Goal: Information Seeking & Learning: Compare options

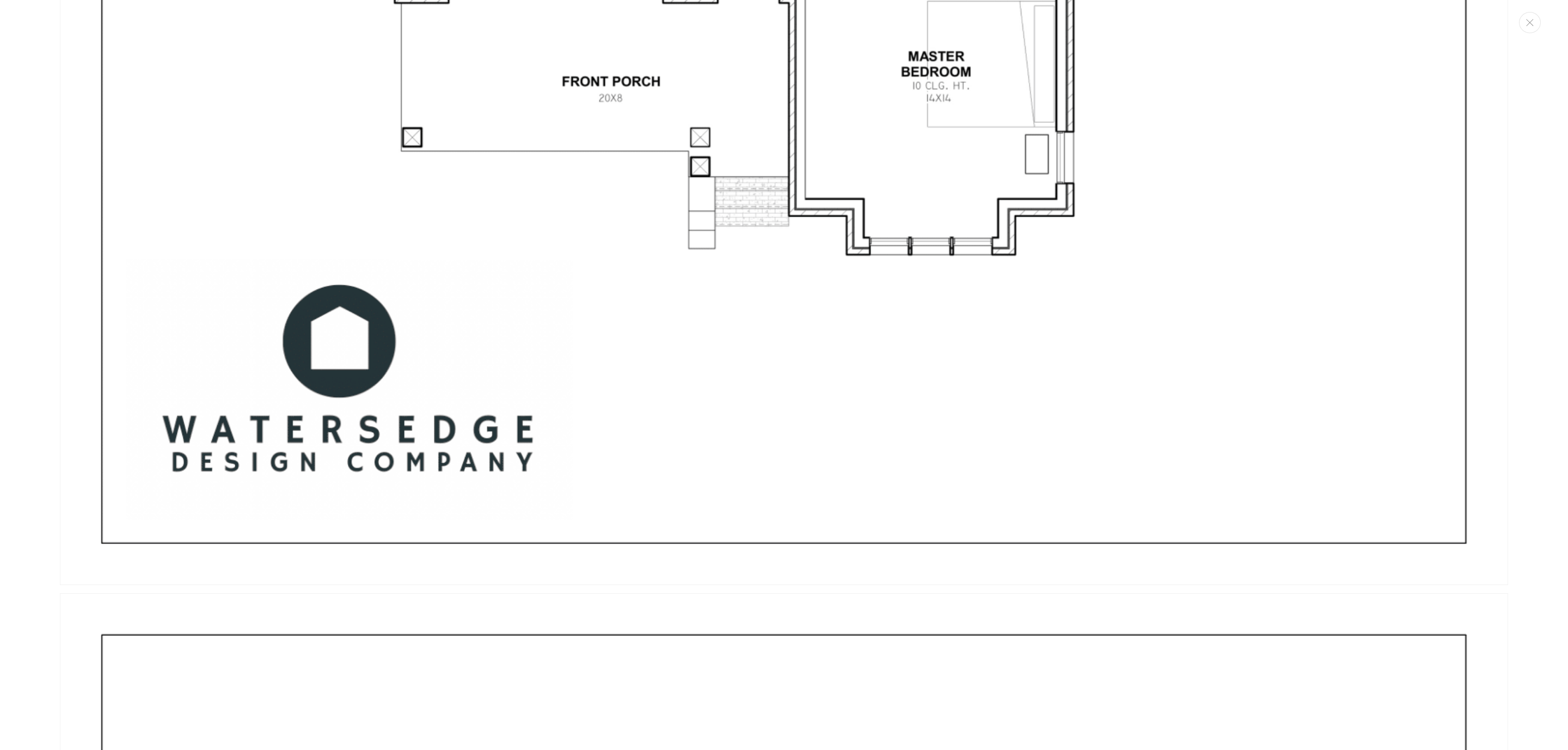
scroll to position [4573, 0]
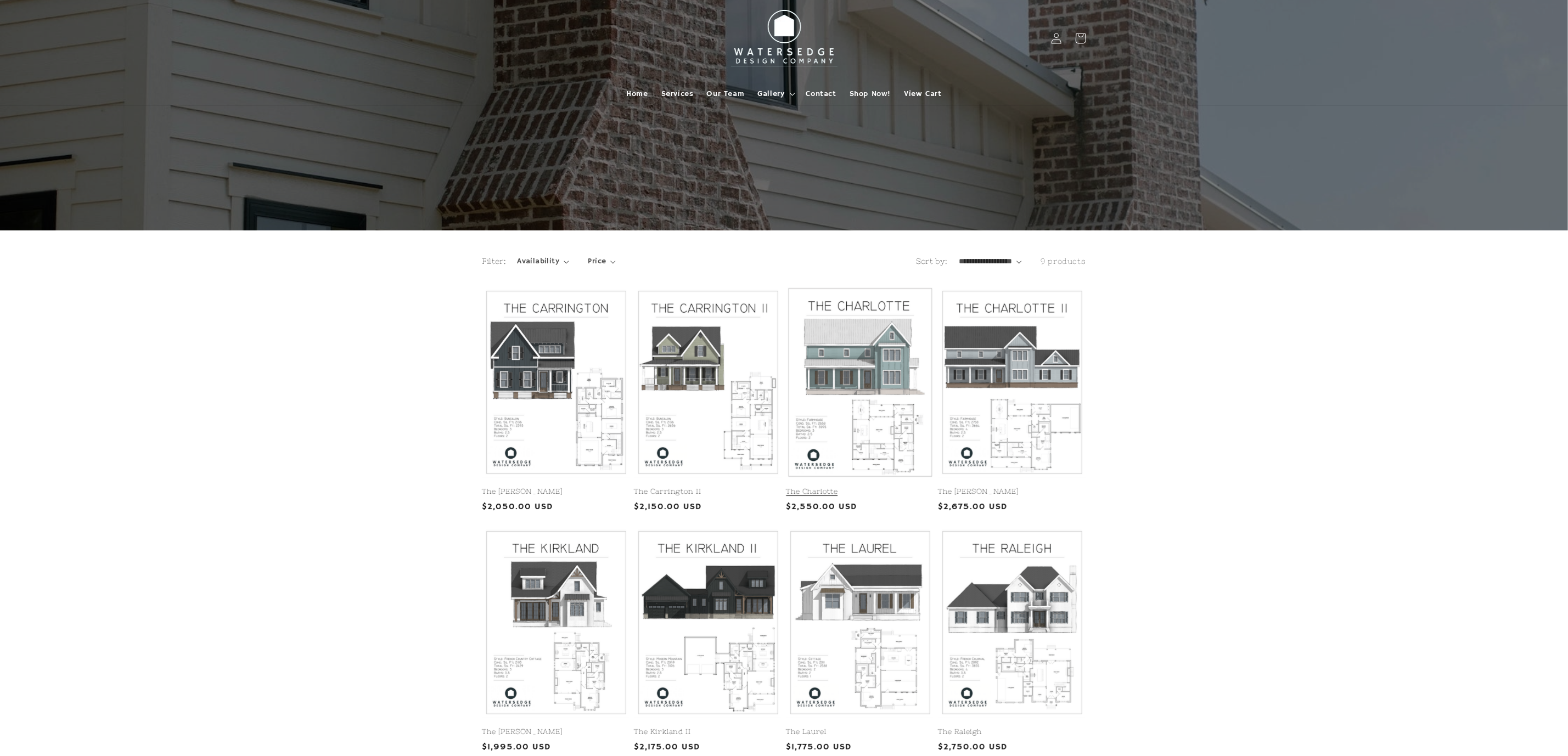
click at [871, 487] on link "The Charlotte" at bounding box center [860, 491] width 147 height 9
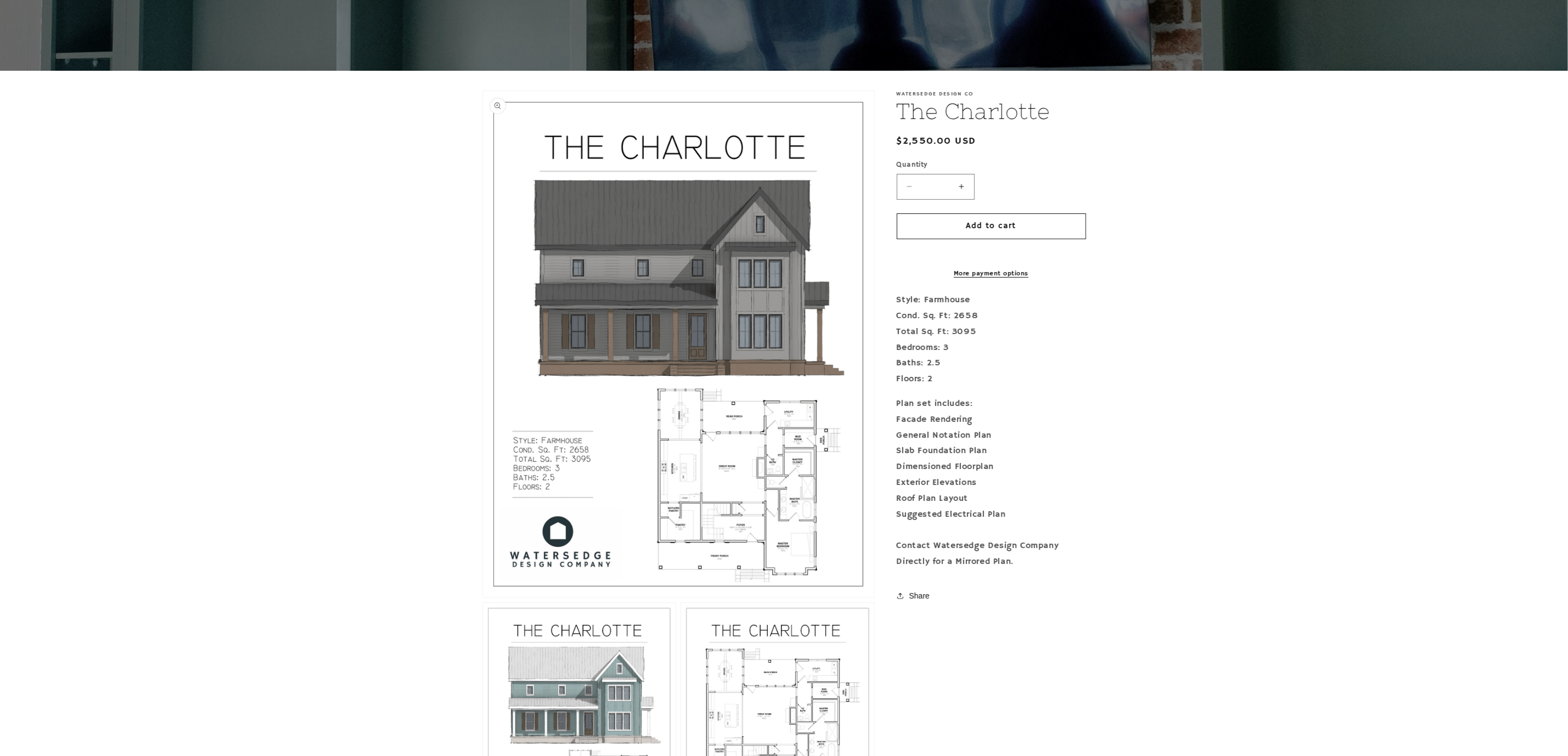
scroll to position [165, 0]
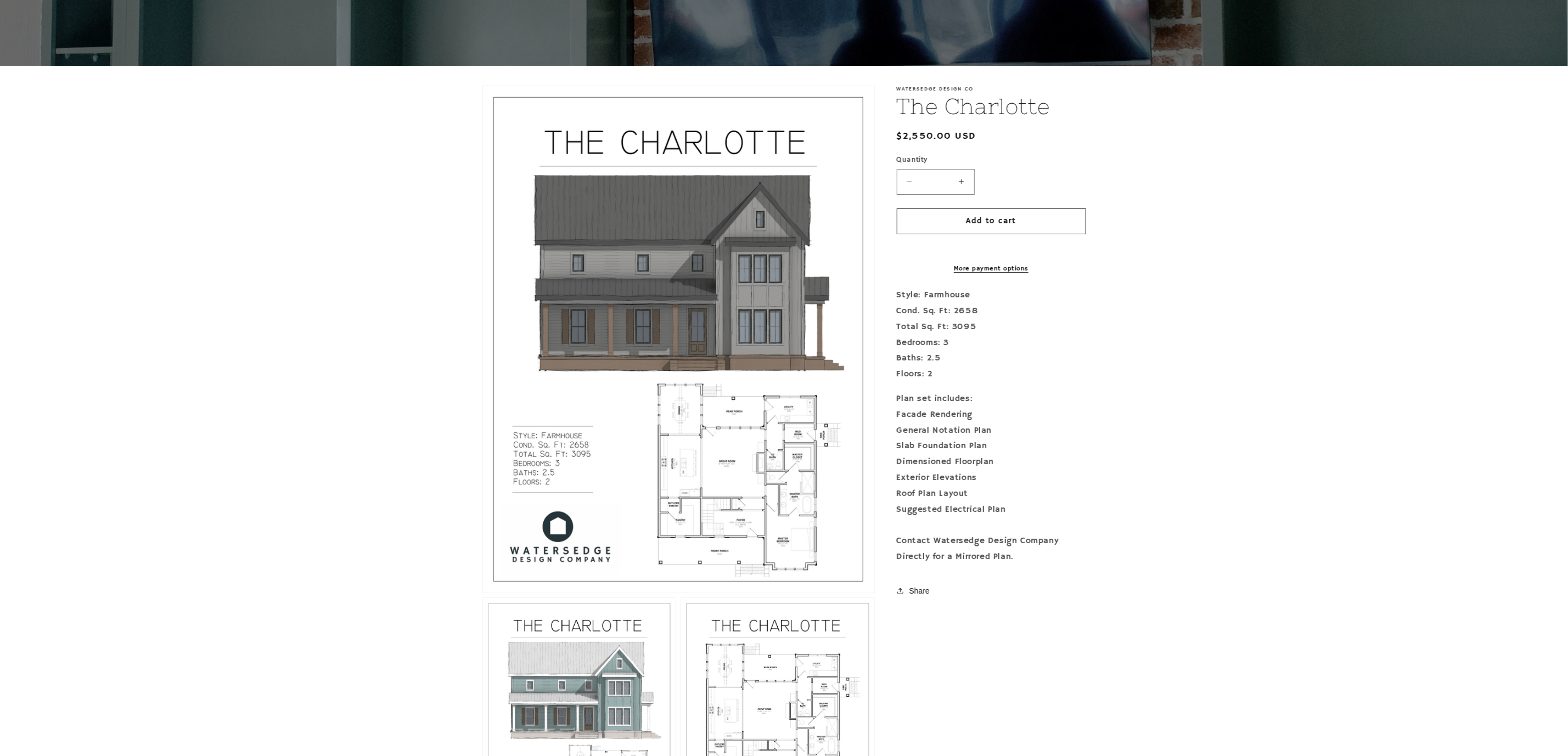
click at [483, 593] on button "Open media 1 in modal" at bounding box center [483, 593] width 0 height 0
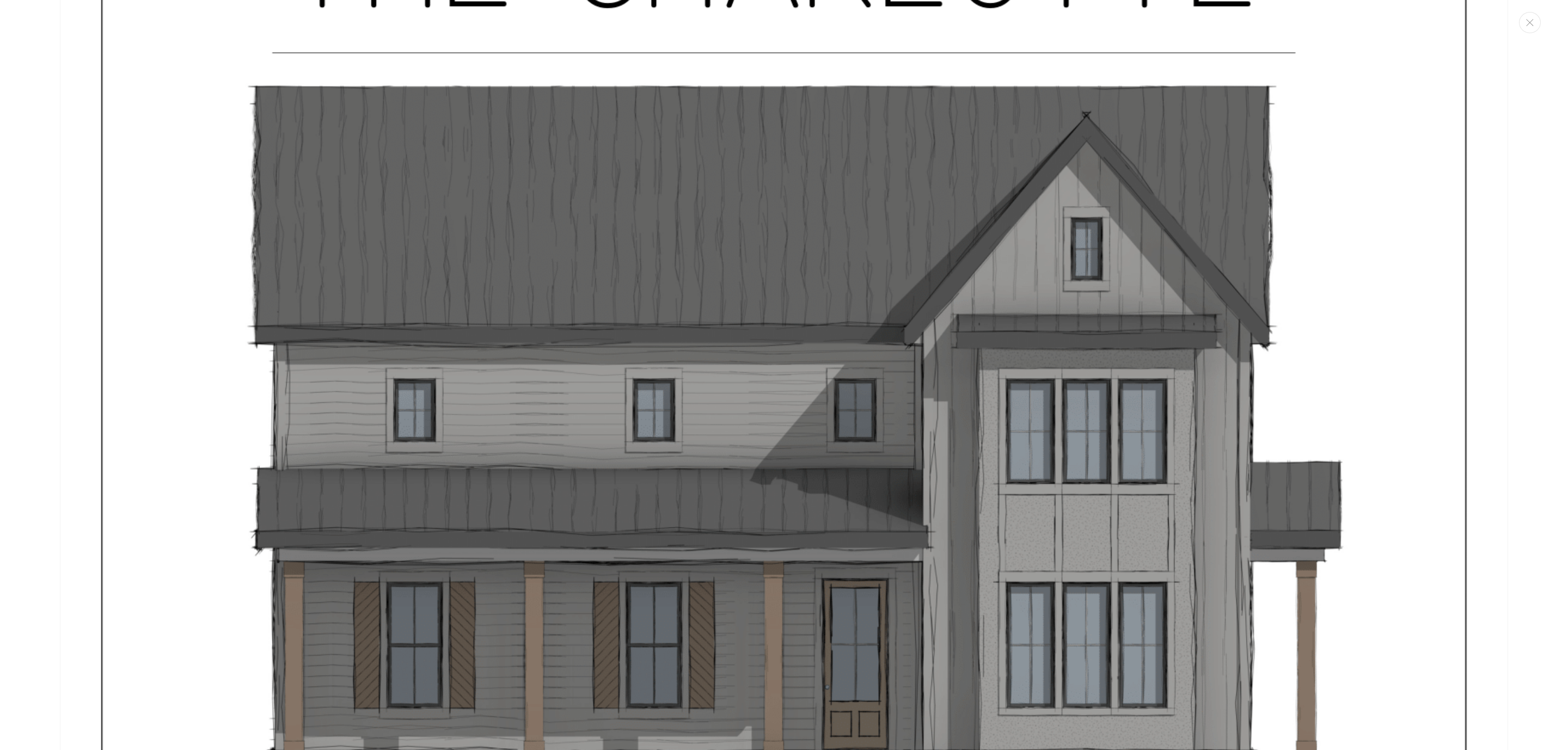
scroll to position [0, 0]
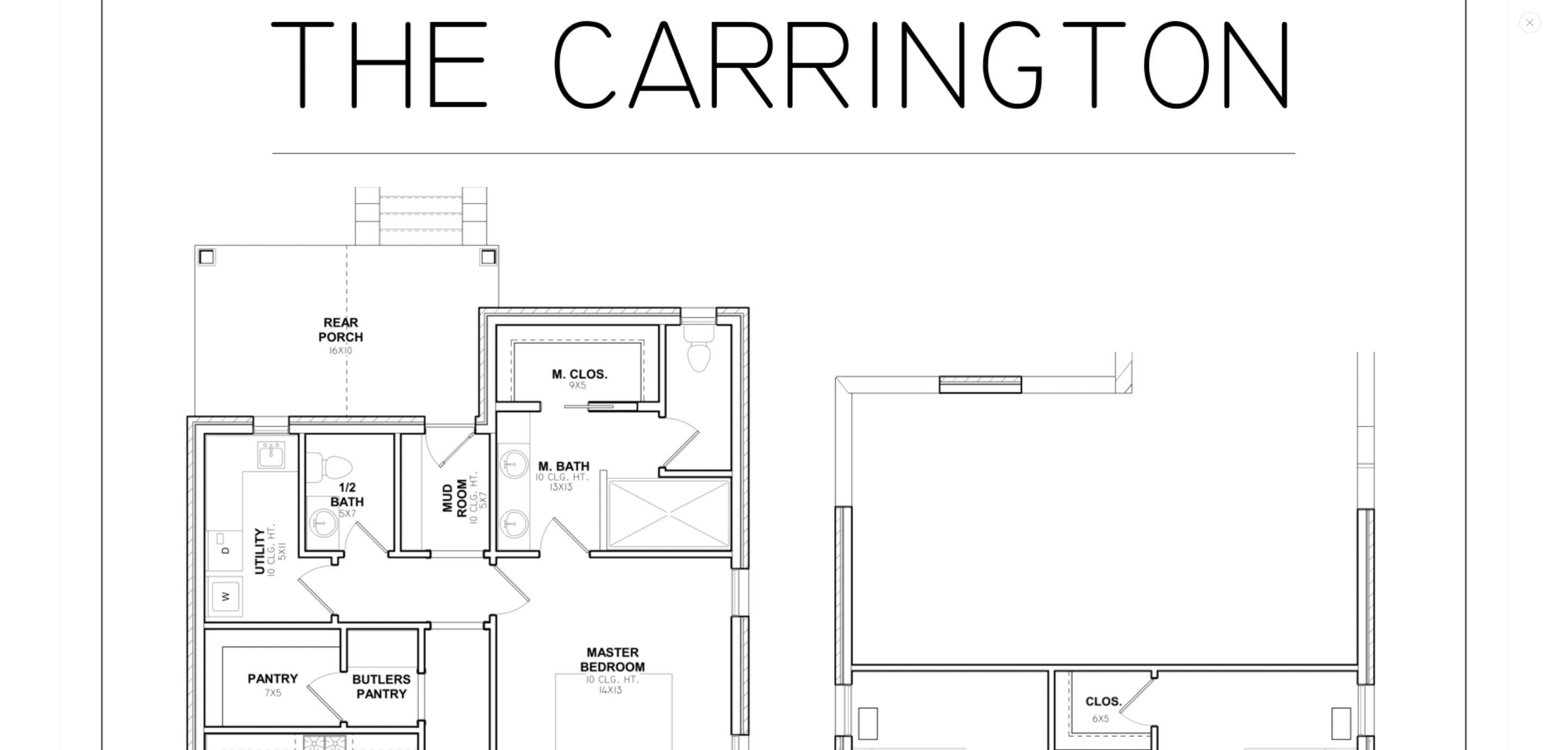
scroll to position [3919, 0]
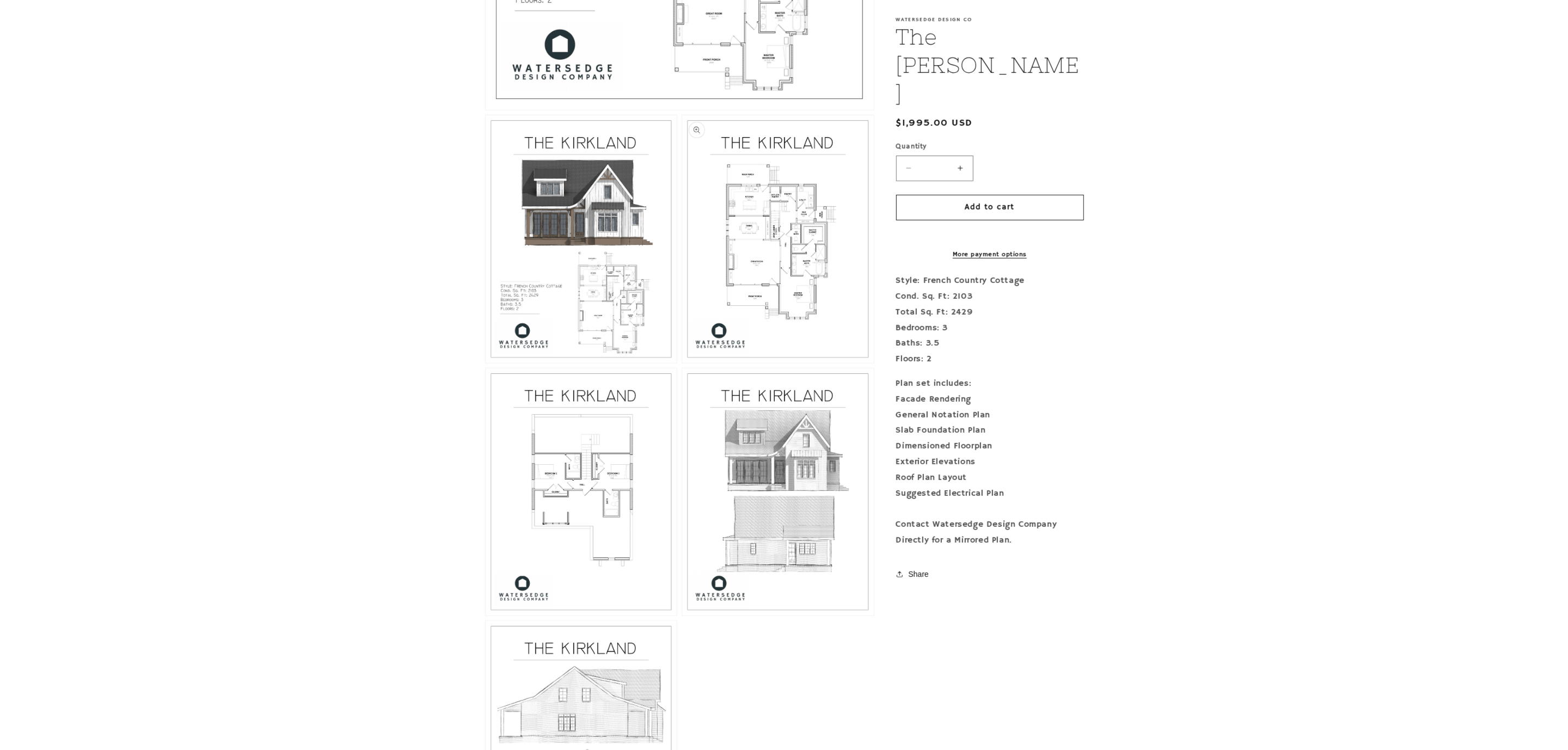
scroll to position [653, 0]
click at [479, 615] on button "Open media 4 in modal" at bounding box center [479, 615] width 0 height 0
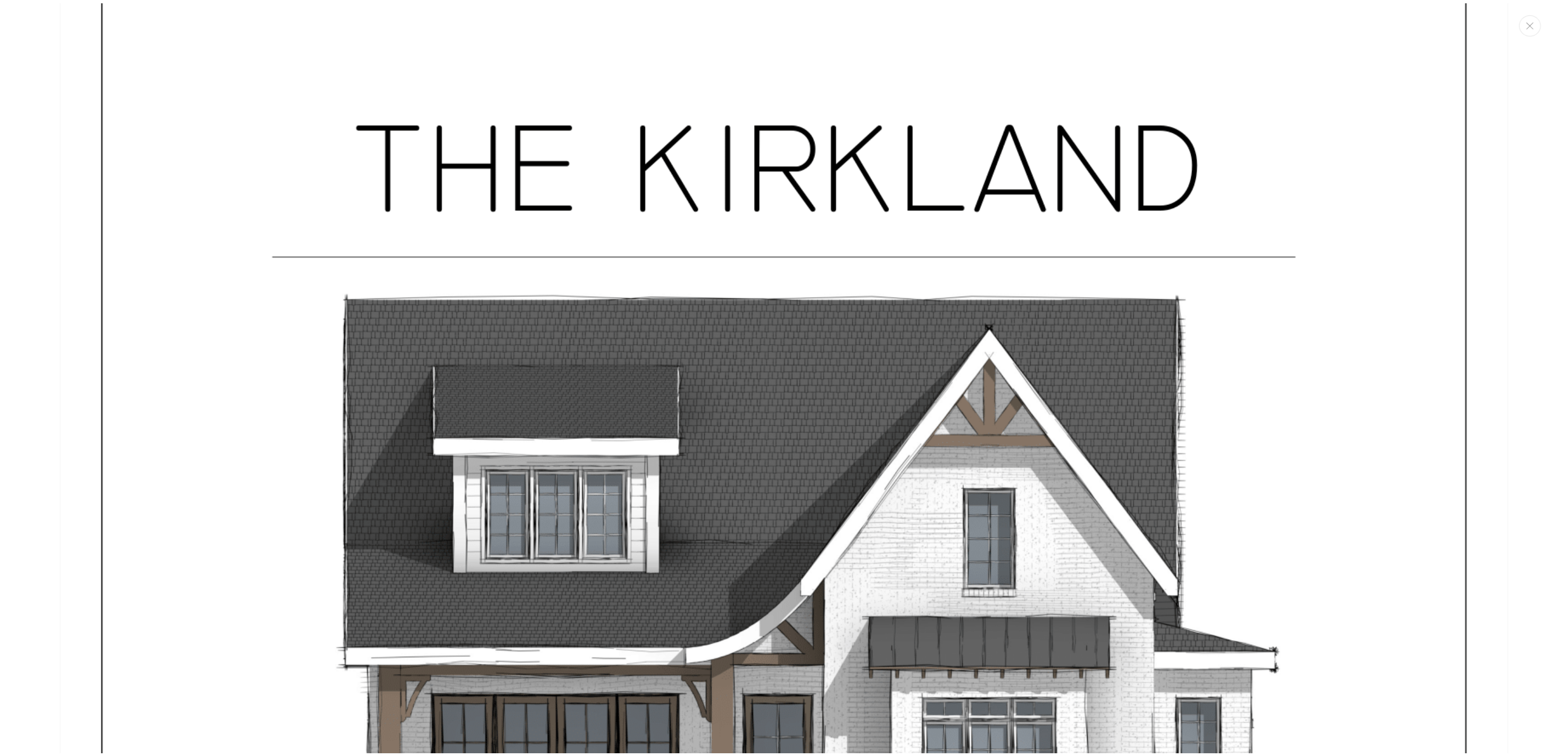
scroll to position [0, 0]
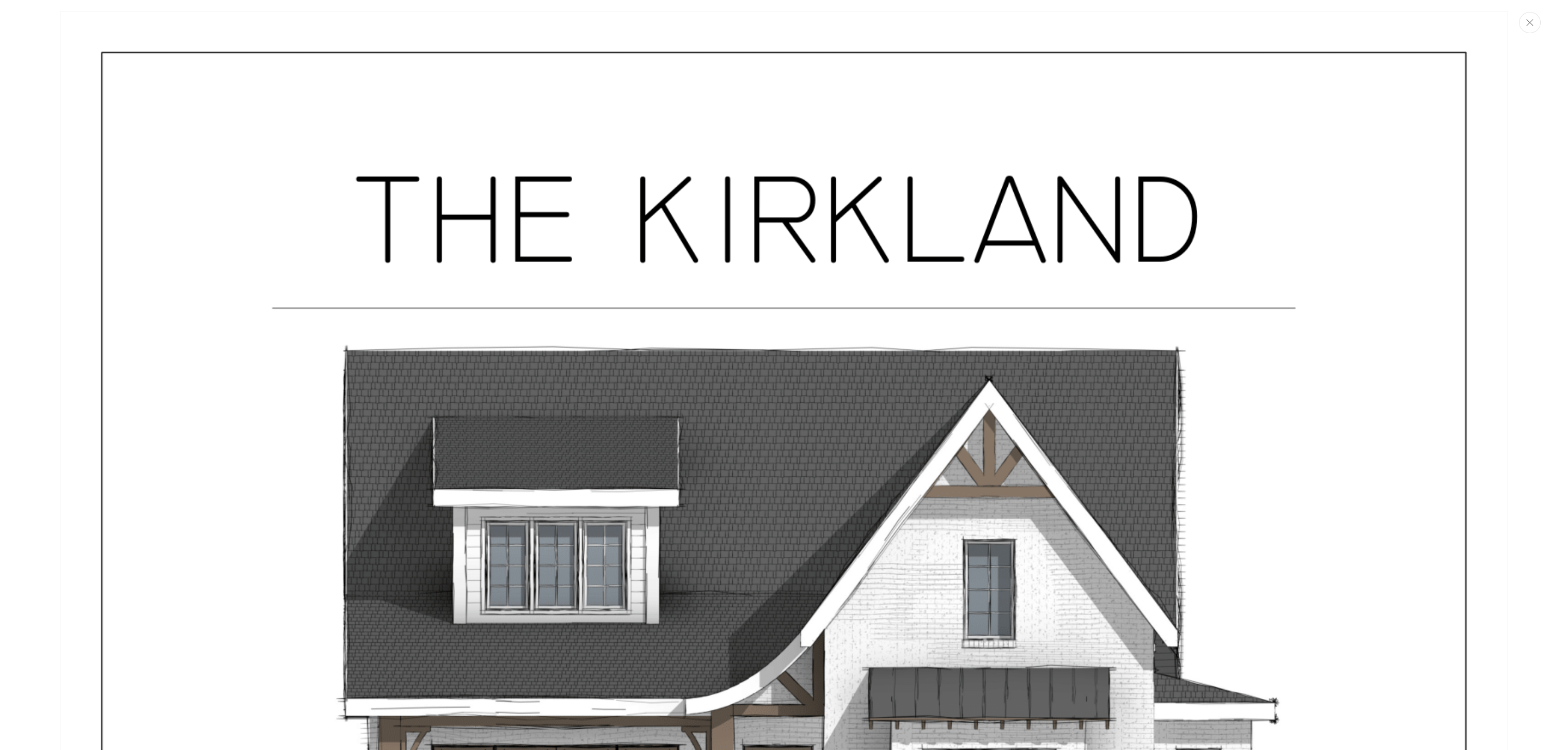
click at [1534, 27] on button "Close" at bounding box center [1530, 22] width 22 height 21
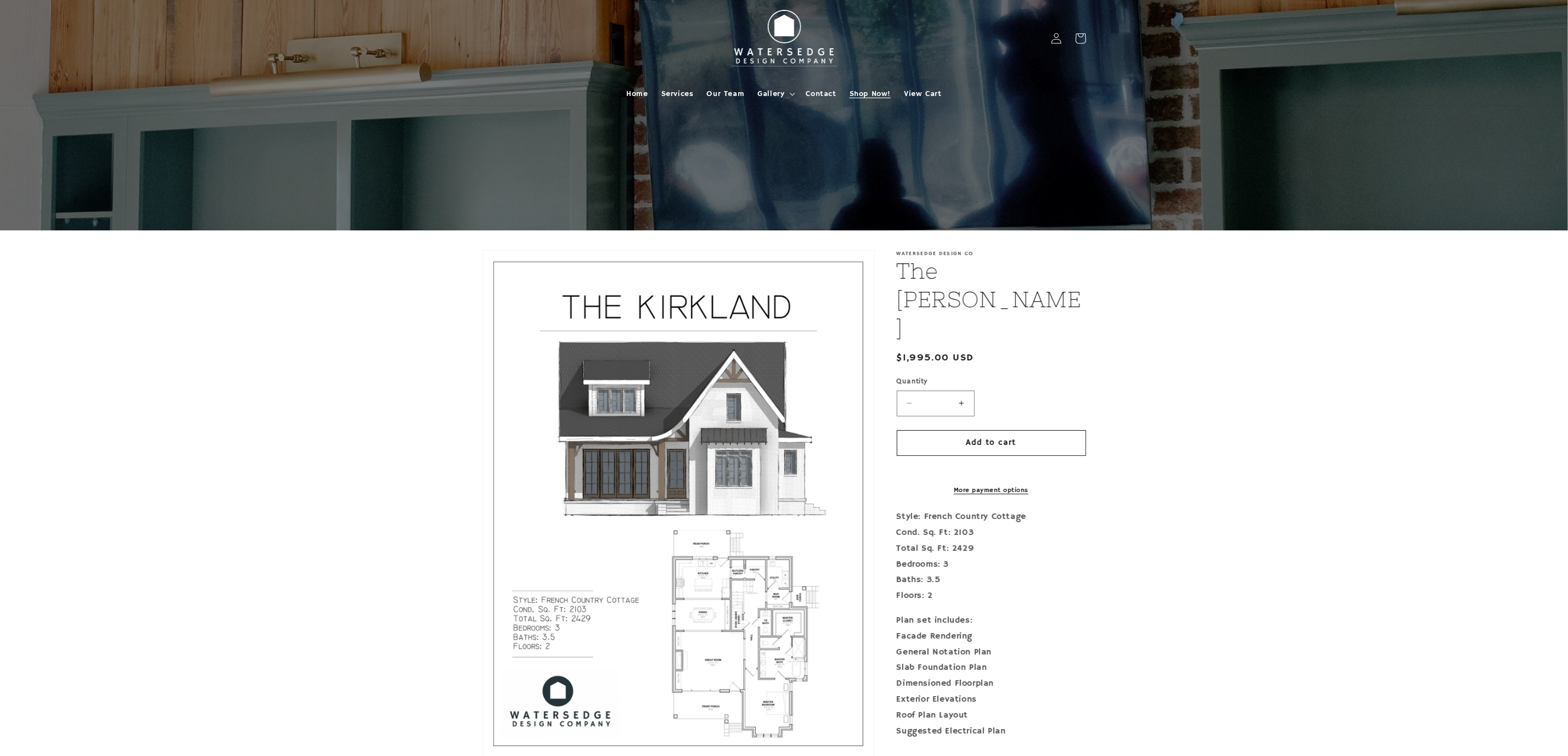
click at [853, 90] on span "Shop Now!" at bounding box center [870, 94] width 41 height 10
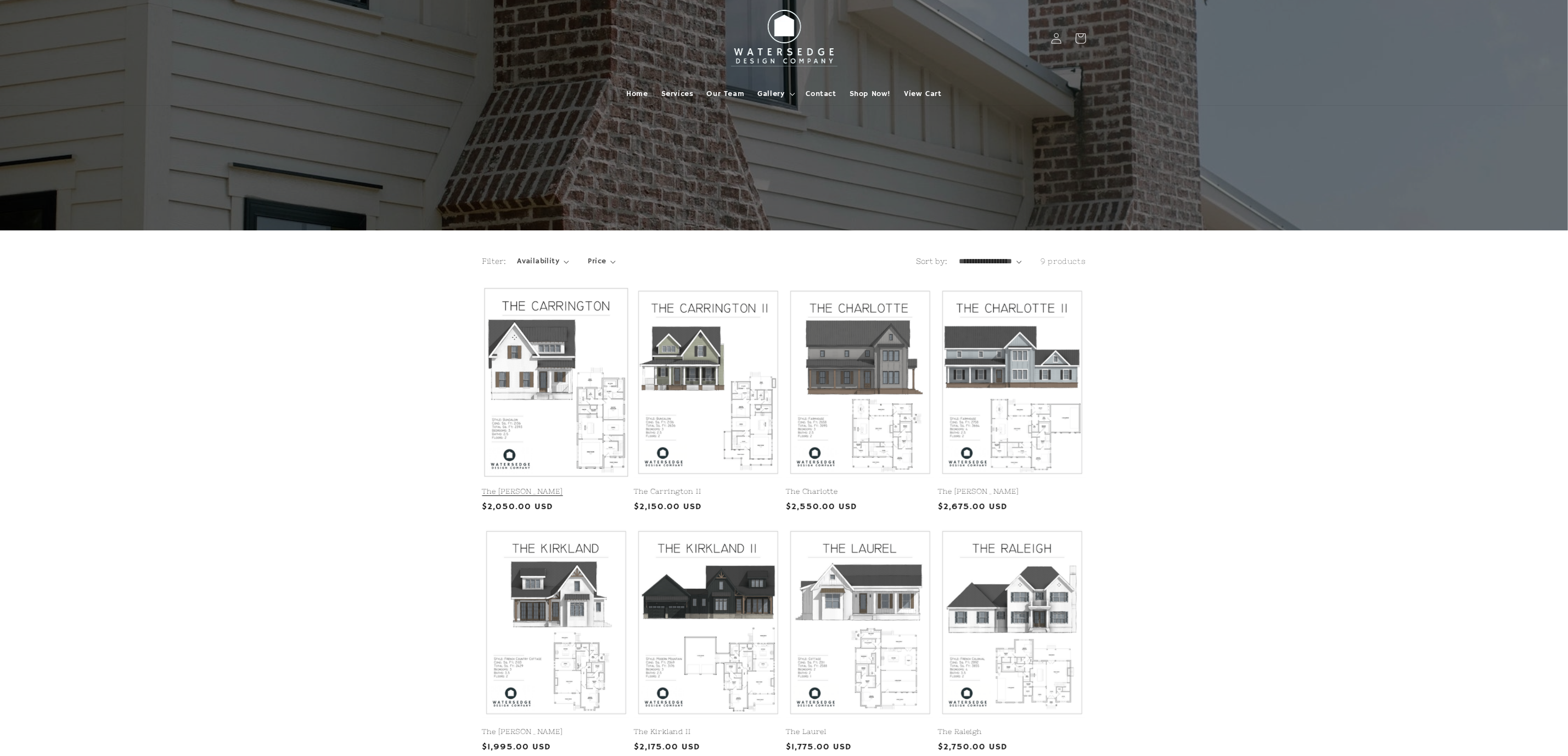
click at [582, 487] on link "The [PERSON_NAME]" at bounding box center [556, 491] width 147 height 9
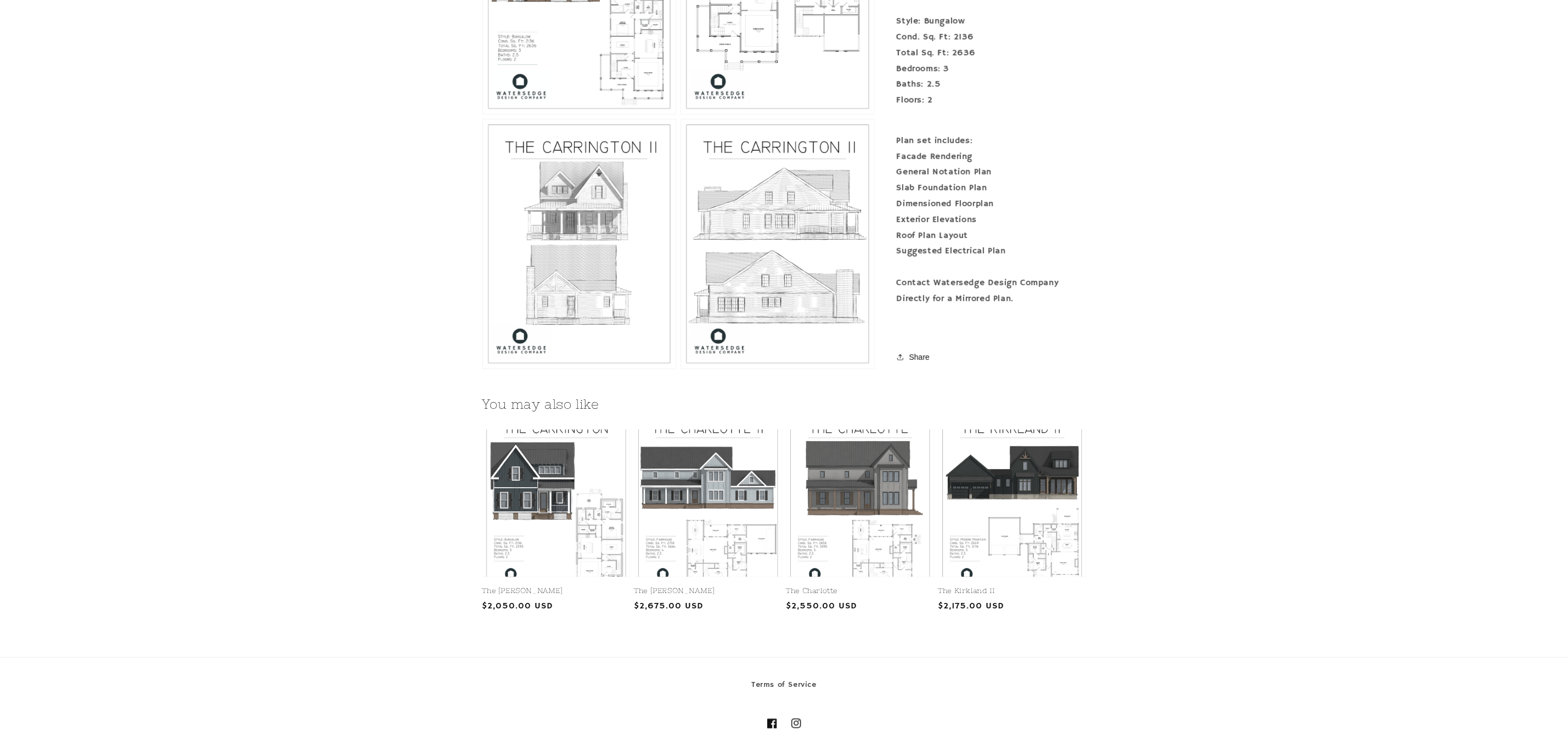
scroll to position [911, 0]
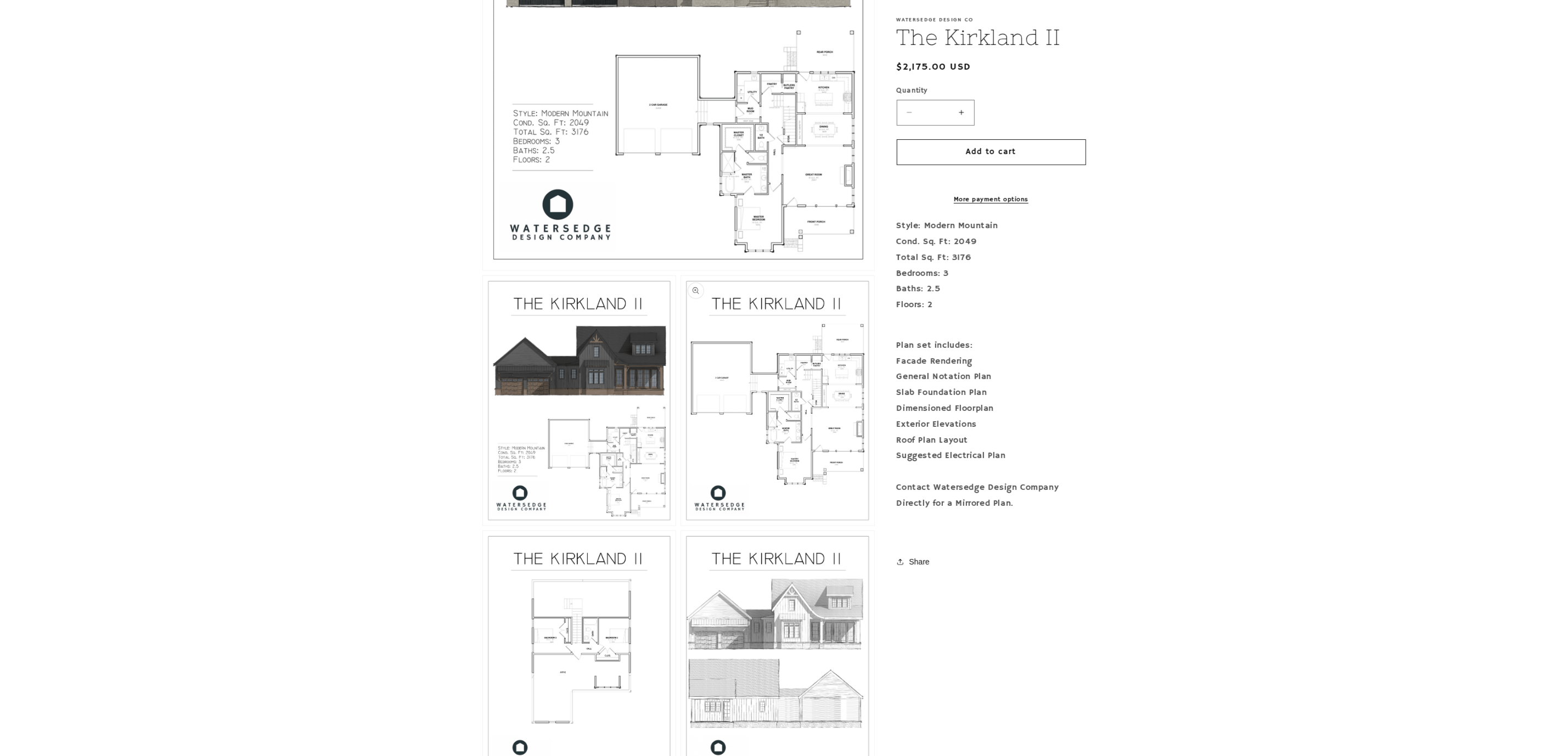
scroll to position [658, 0]
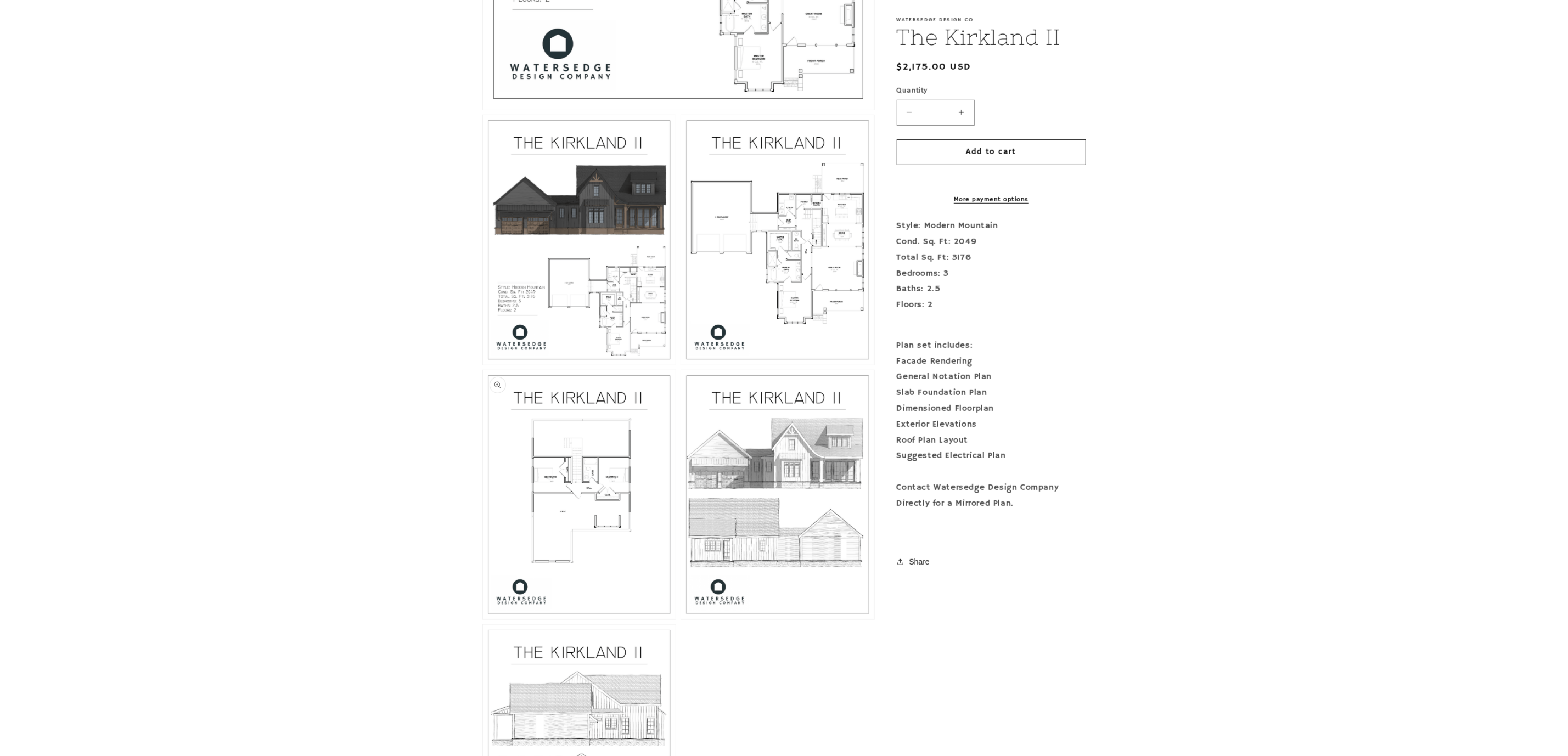
click at [483, 620] on button "Open media 4 in modal" at bounding box center [483, 620] width 0 height 0
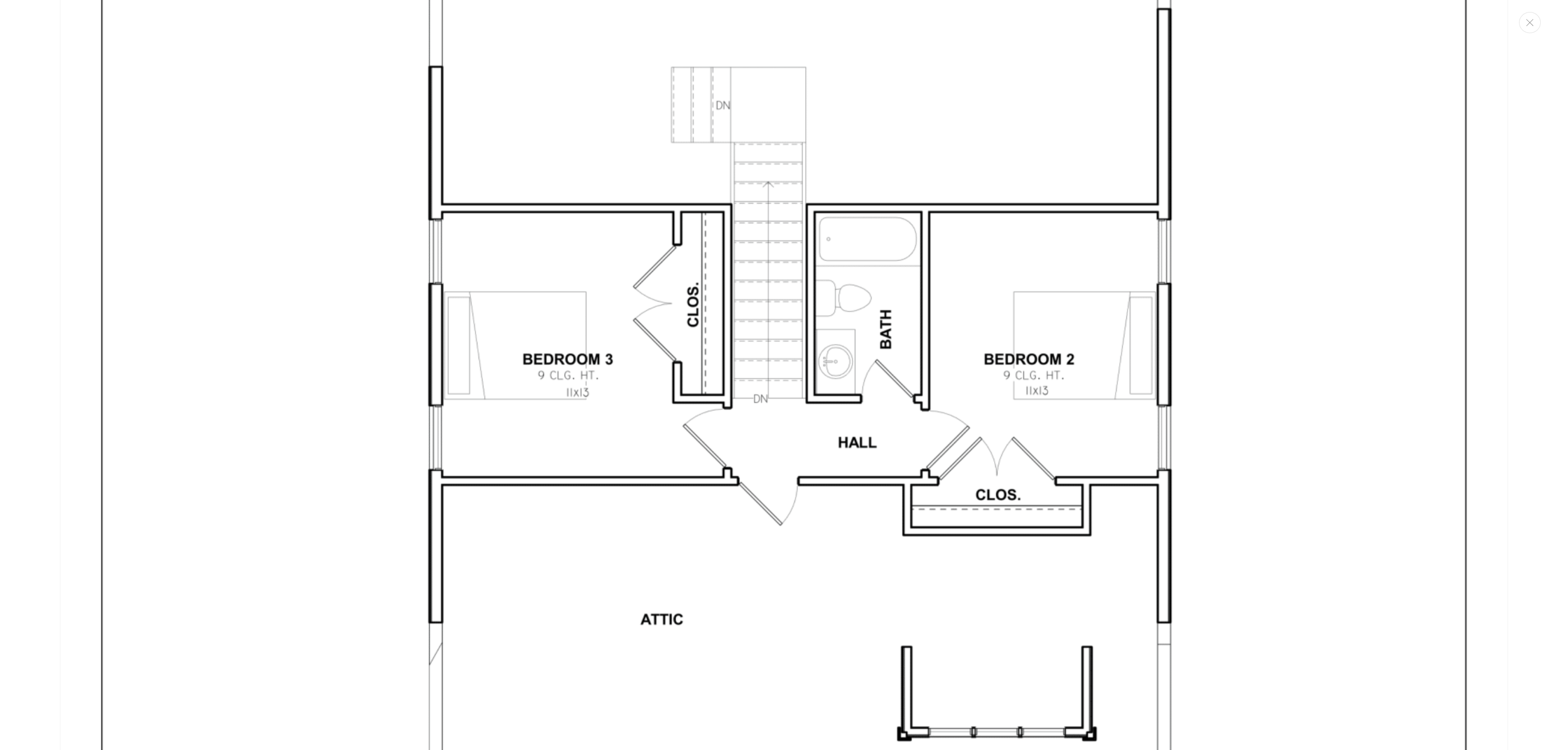
scroll to position [6210, 0]
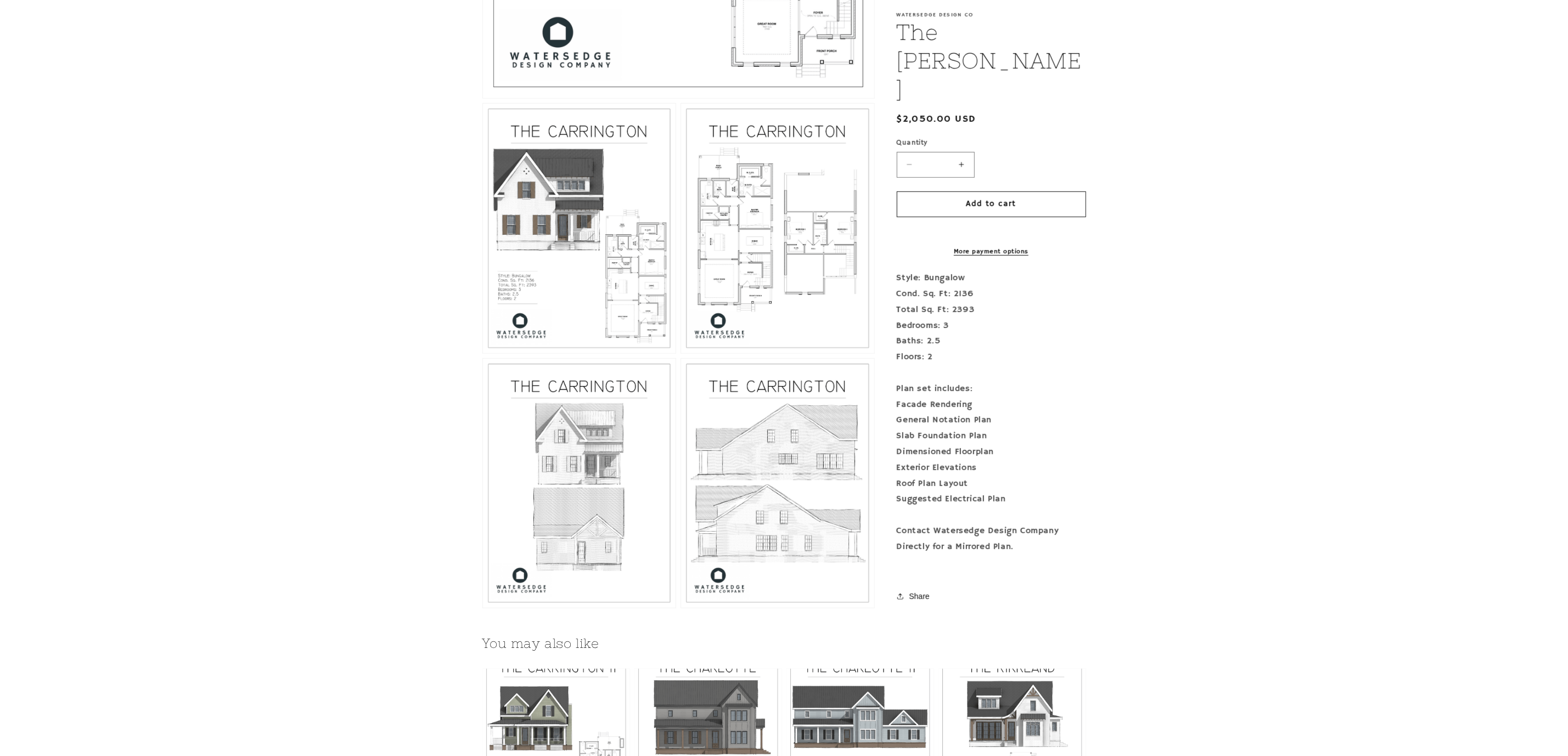
scroll to position [823, 0]
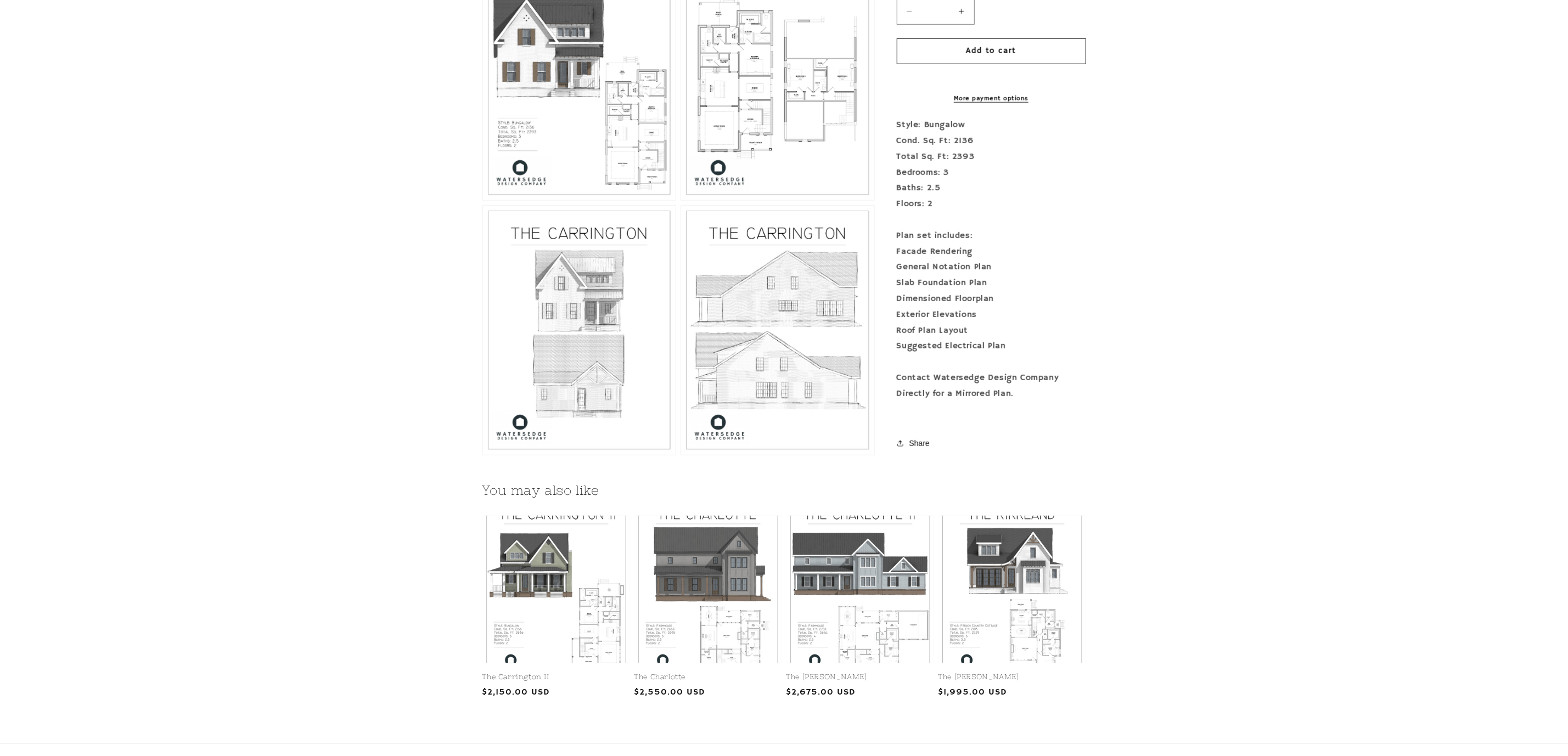
click at [681, 200] on button "Open media 3 in modal" at bounding box center [681, 200] width 0 height 0
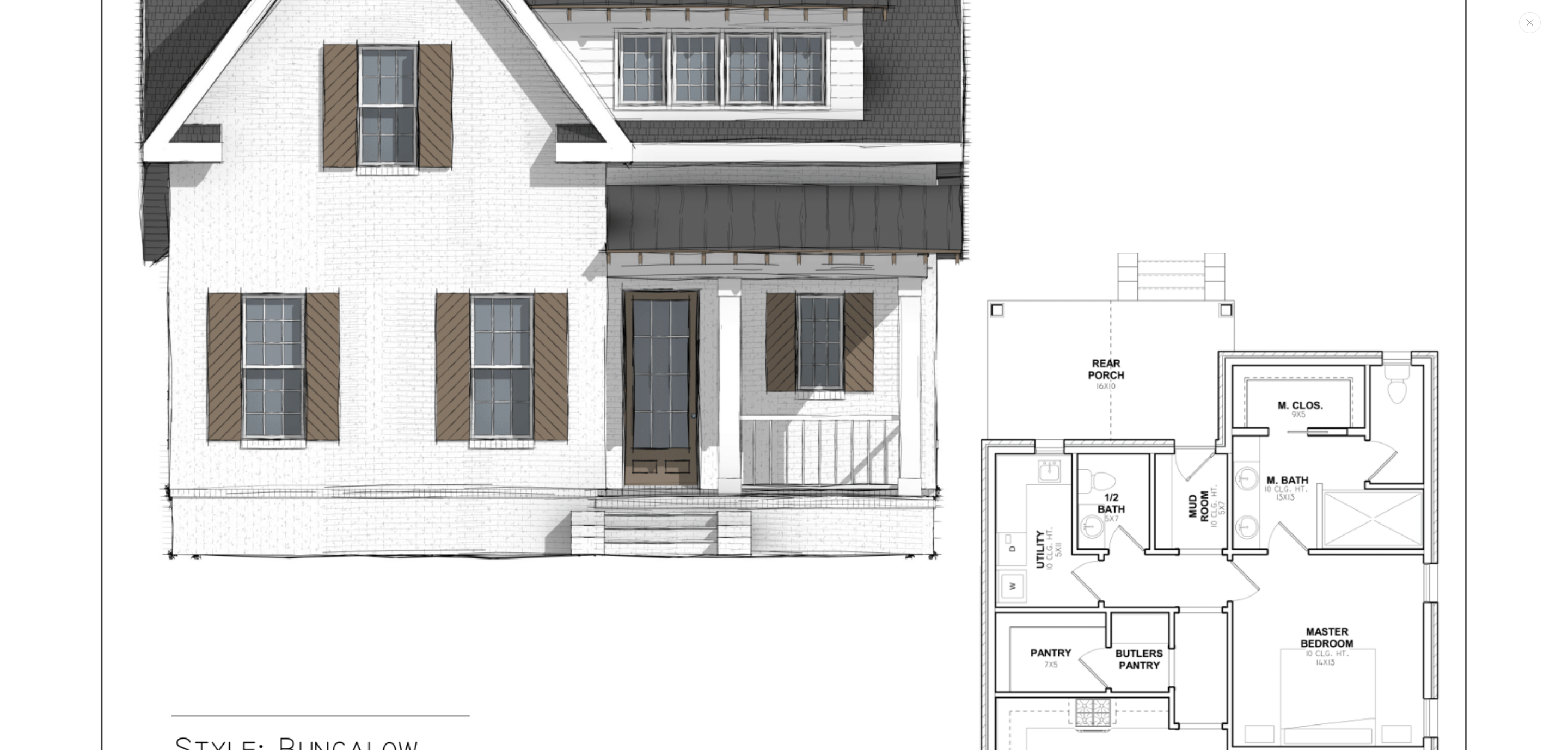
scroll to position [1946, 0]
